Goal: Find specific page/section: Find specific page/section

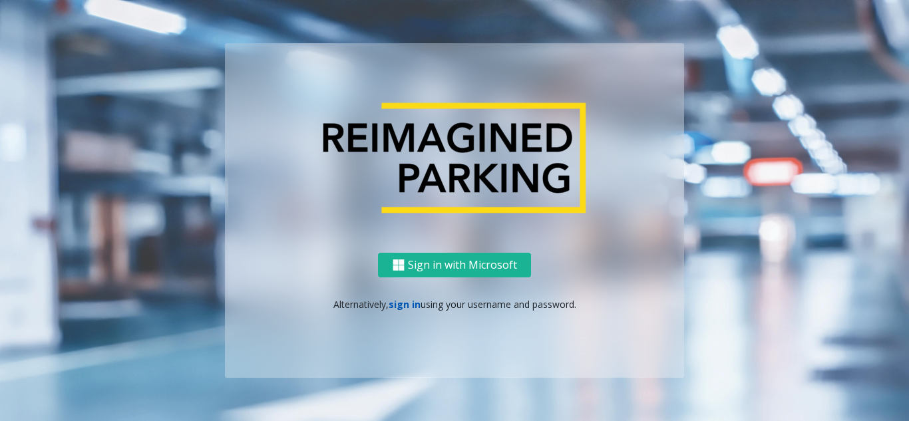
click at [408, 301] on link "sign in" at bounding box center [405, 304] width 32 height 13
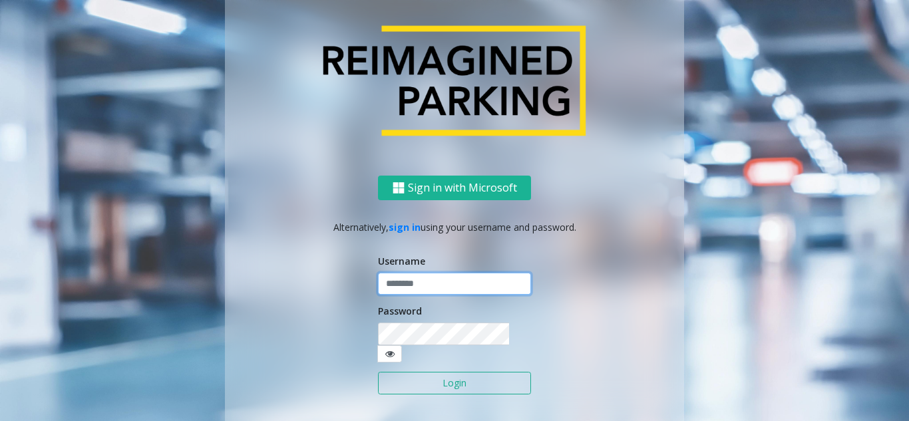
click at [412, 289] on input "text" at bounding box center [454, 284] width 153 height 23
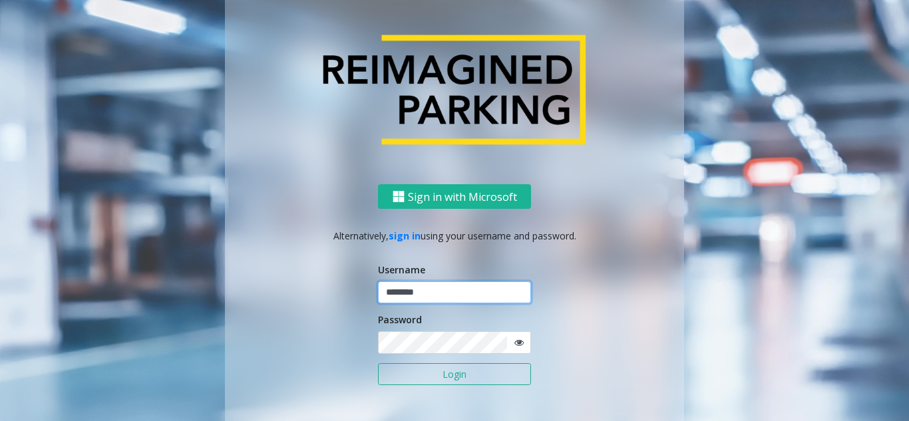
type input "********"
click at [514, 343] on icon at bounding box center [518, 342] width 9 height 9
click at [472, 368] on button "Login" at bounding box center [454, 374] width 153 height 23
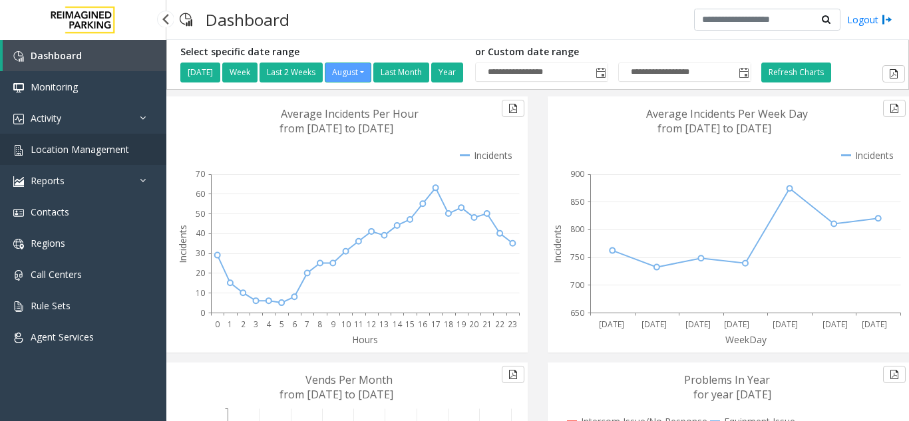
click at [104, 153] on span "Location Management" at bounding box center [80, 149] width 98 height 13
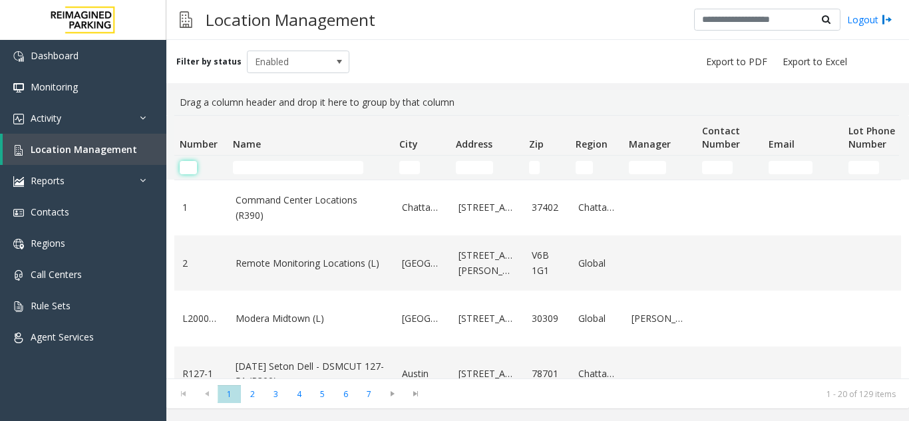
click at [195, 171] on input "Number Filter" at bounding box center [188, 167] width 17 height 13
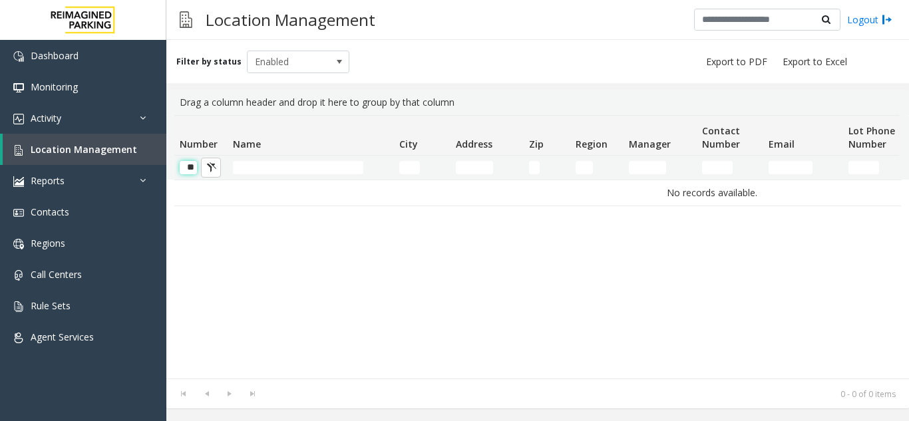
scroll to position [0, 1]
type input "*"
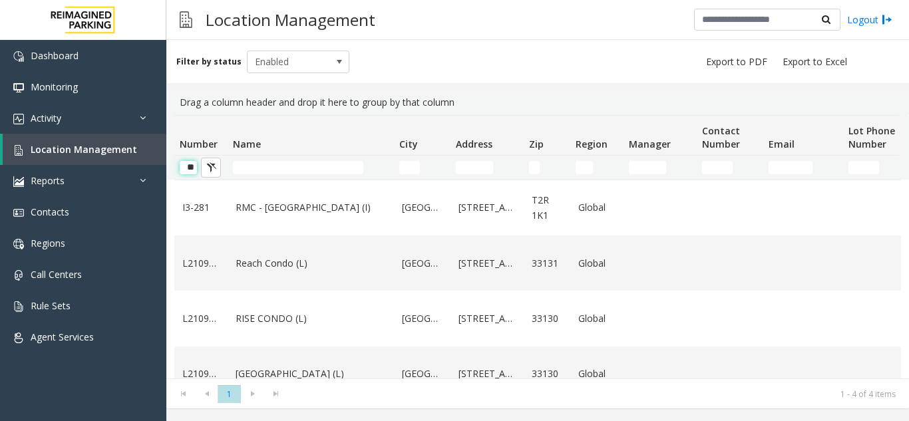
type input "*"
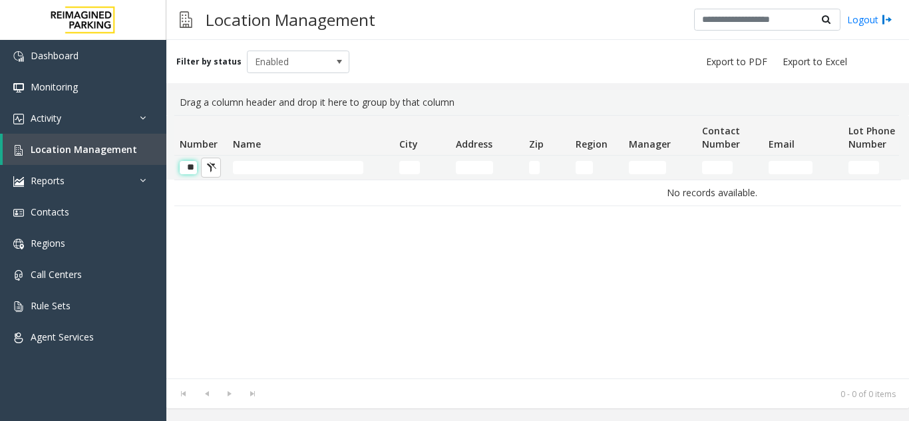
type input "*"
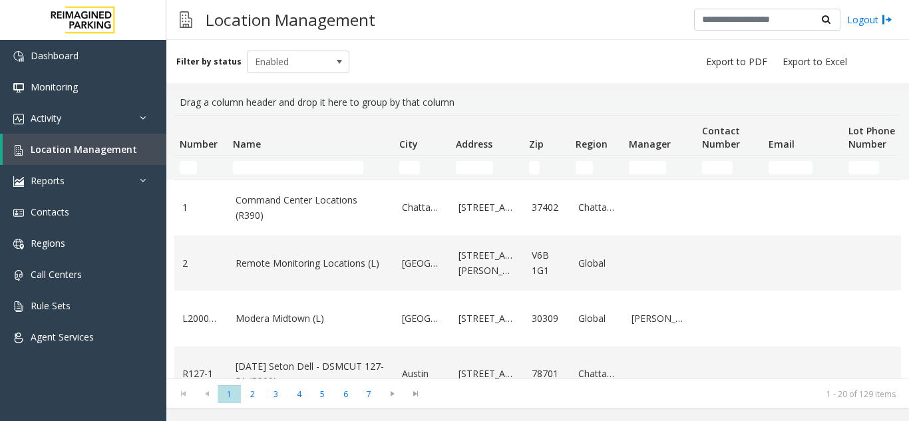
click at [253, 160] on td "Name Filter" at bounding box center [311, 168] width 166 height 24
click at [247, 164] on input "Name Filter" at bounding box center [298, 167] width 130 height 13
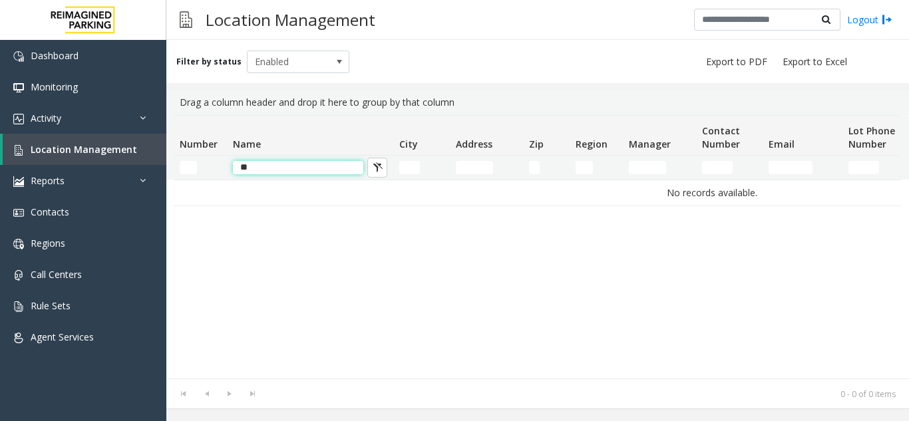
type input "*"
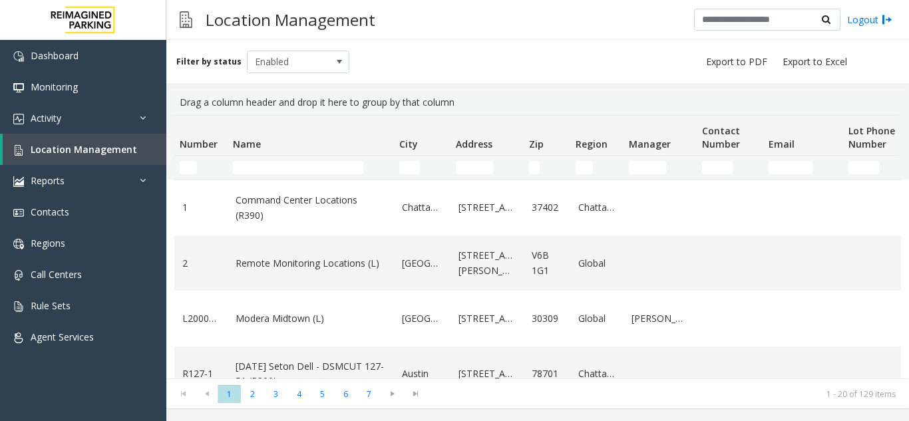
click at [204, 169] on kendo-grid-filter-cell-operators "Number Filter" at bounding box center [211, 167] width 23 height 23
click at [194, 169] on input "Number Filter" at bounding box center [188, 167] width 17 height 13
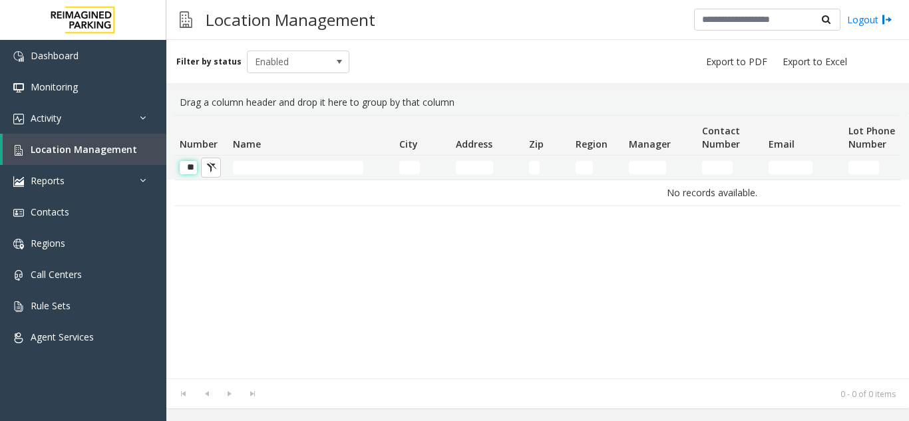
scroll to position [0, 1]
type input "*"
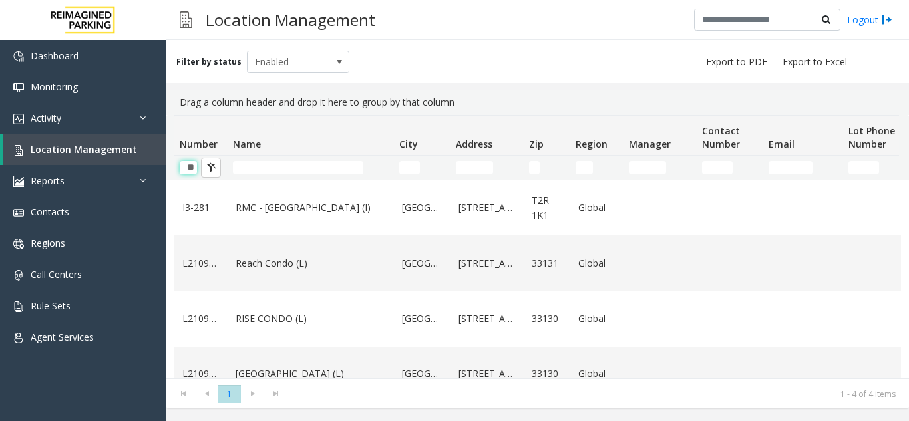
type input "**"
